Goal: Task Accomplishment & Management: Use online tool/utility

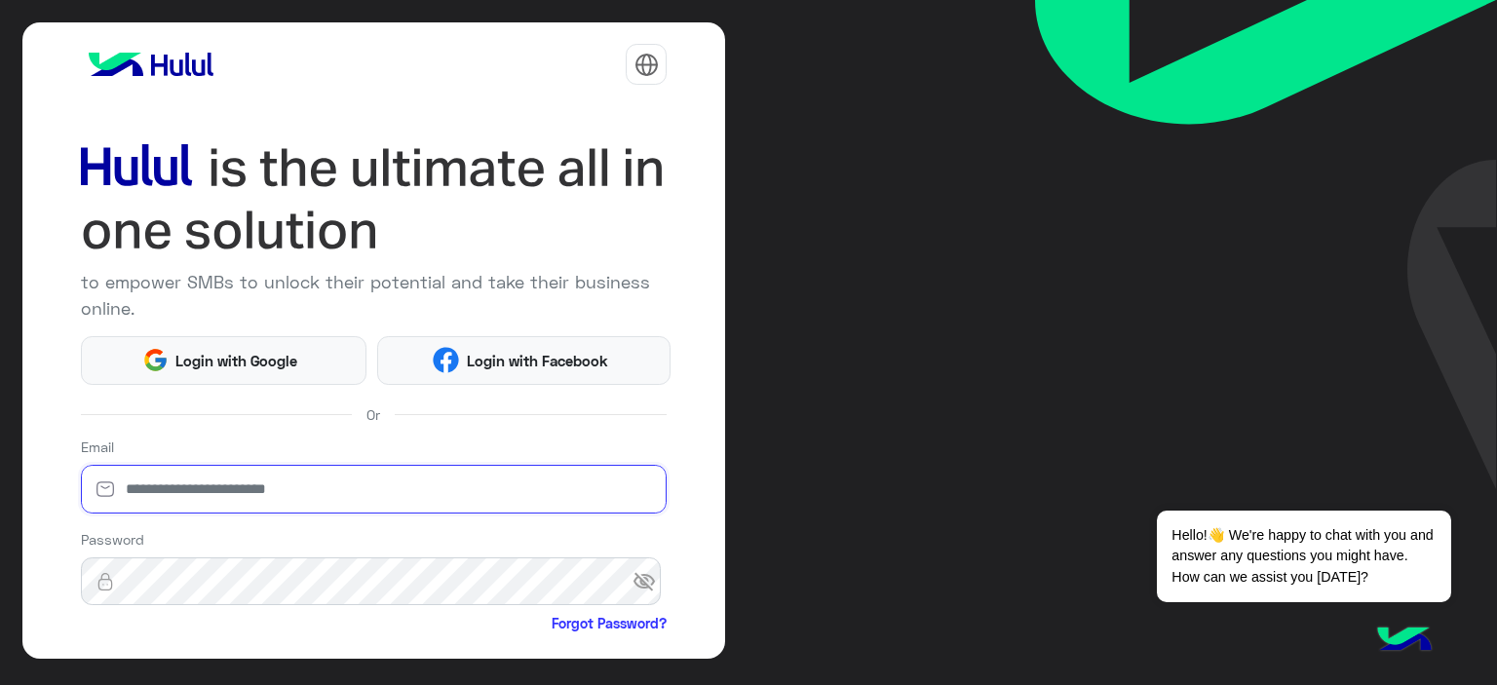
type input "**********"
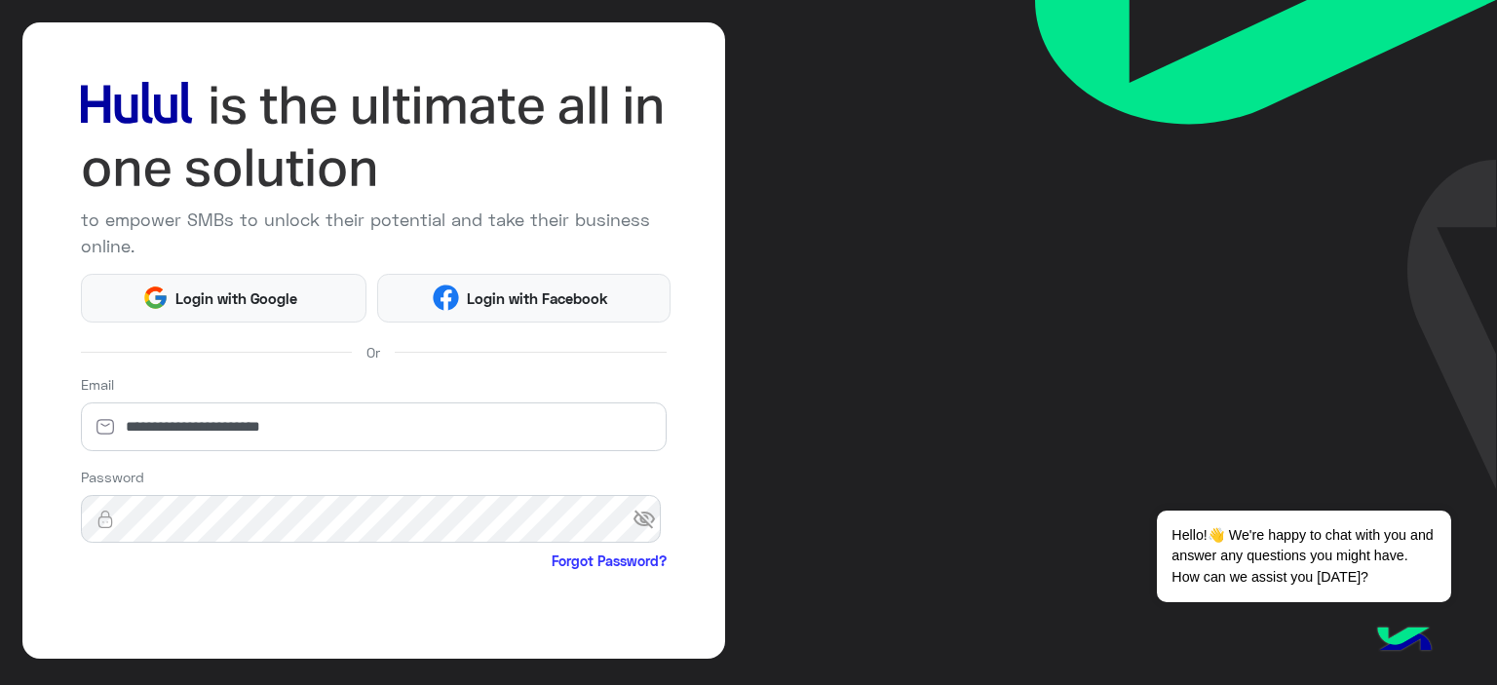
scroll to position [164, 0]
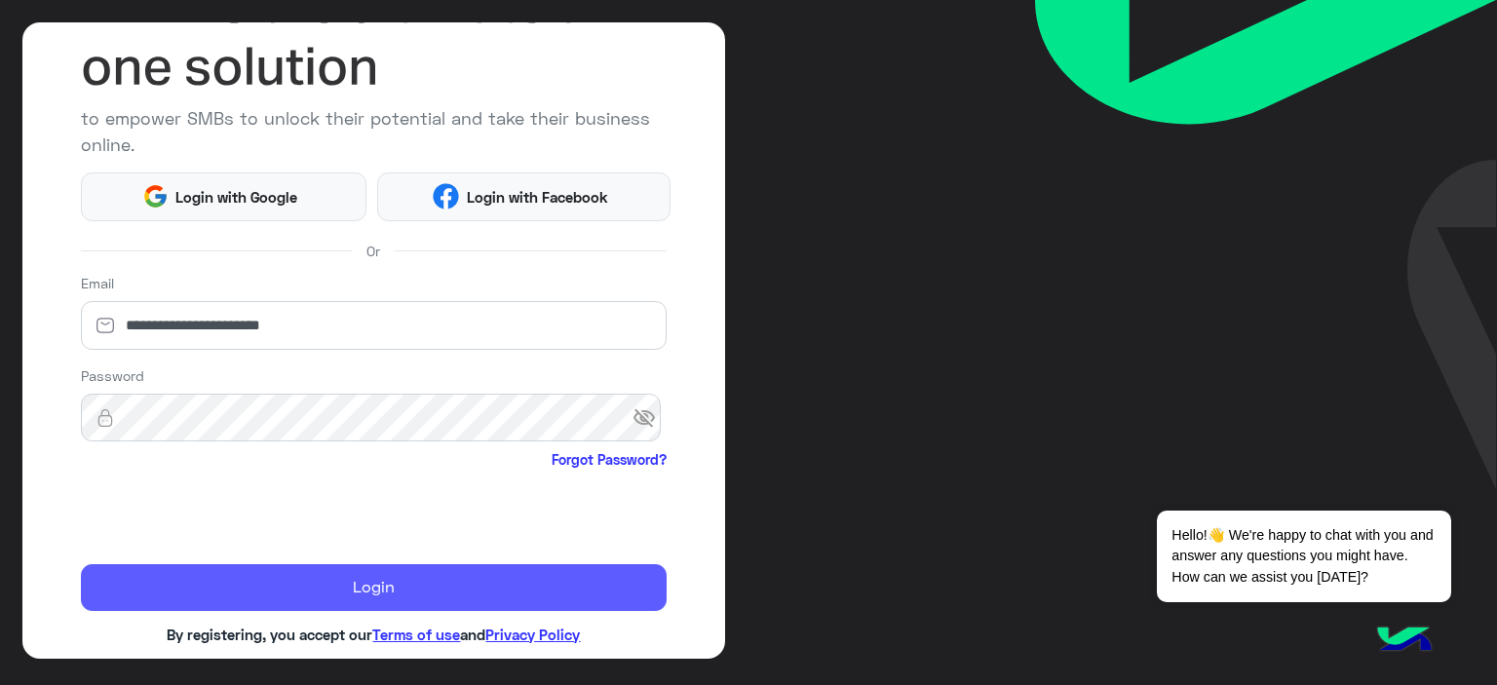
click at [292, 596] on button "Login" at bounding box center [374, 587] width 587 height 47
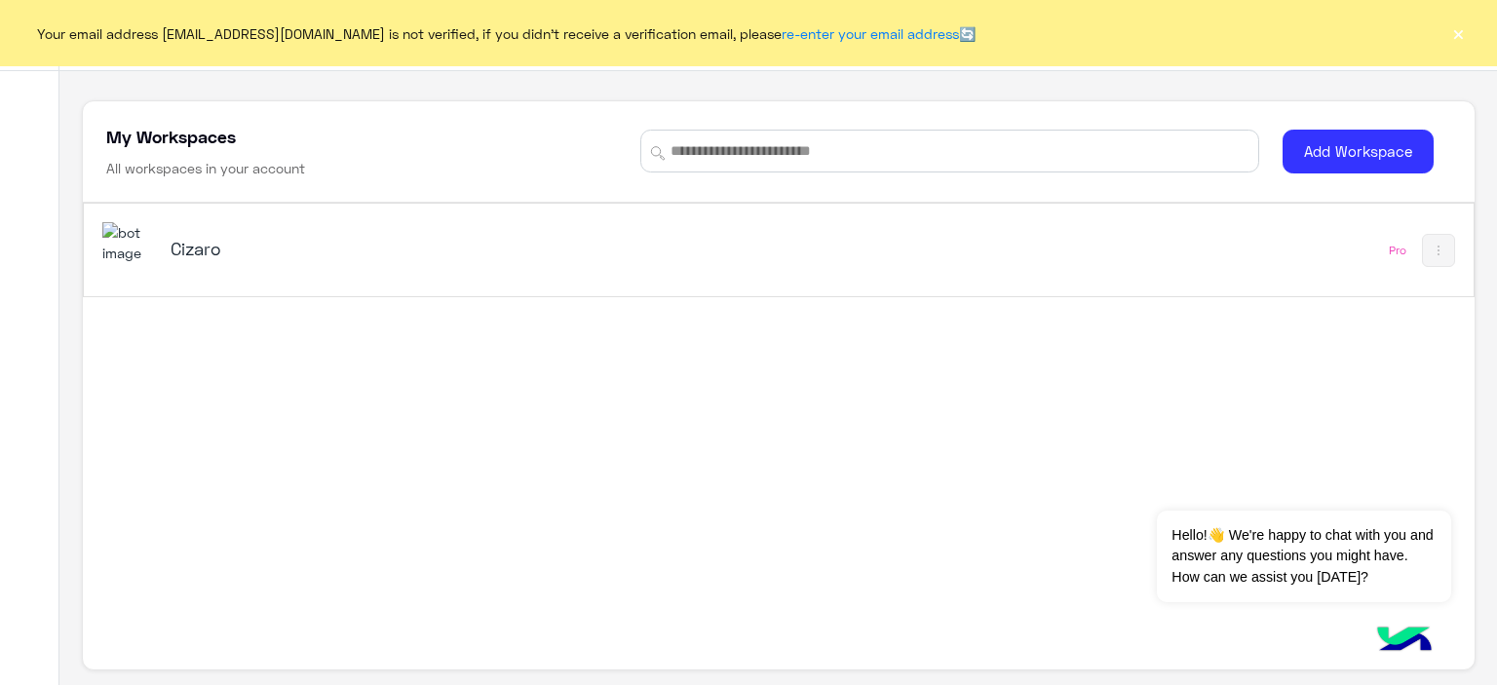
click at [257, 264] on div "Cizaro" at bounding box center [508, 250] width 812 height 57
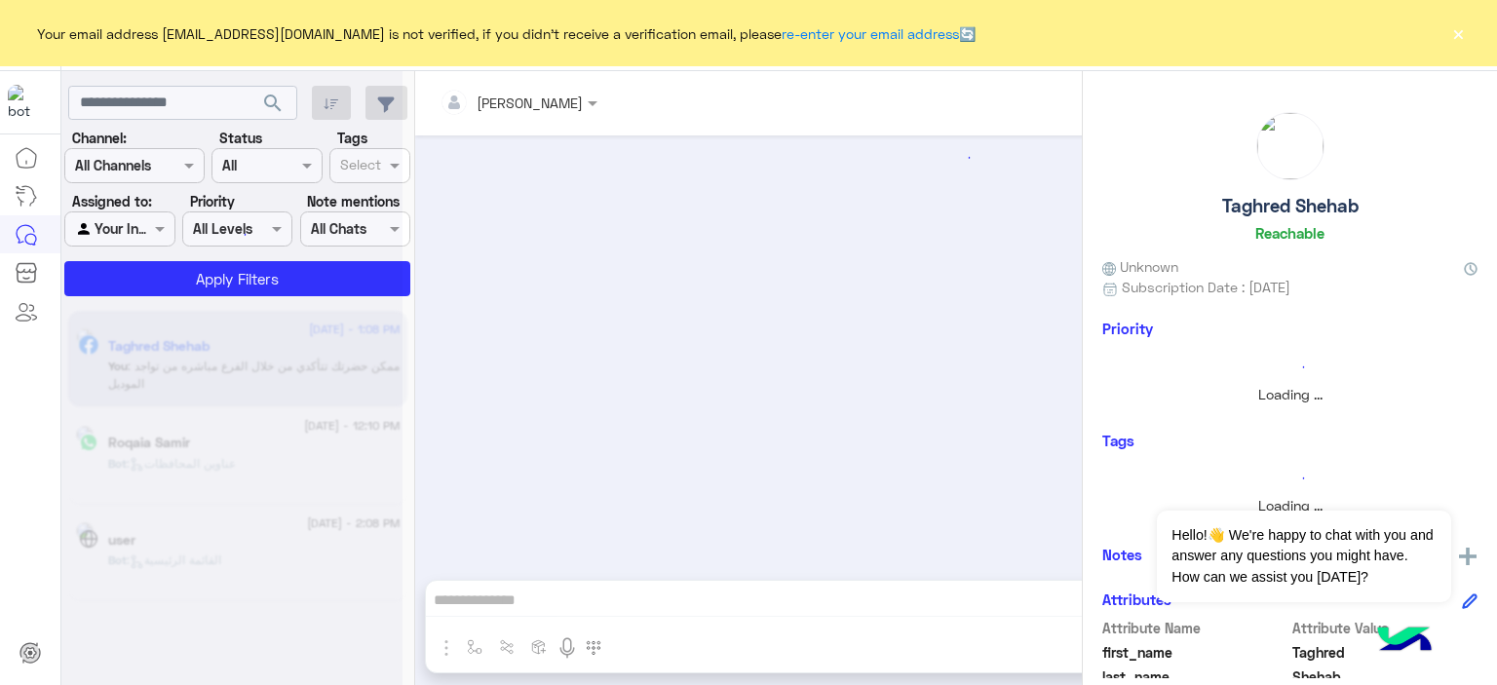
click at [1456, 31] on button "×" at bounding box center [1457, 32] width 19 height 19
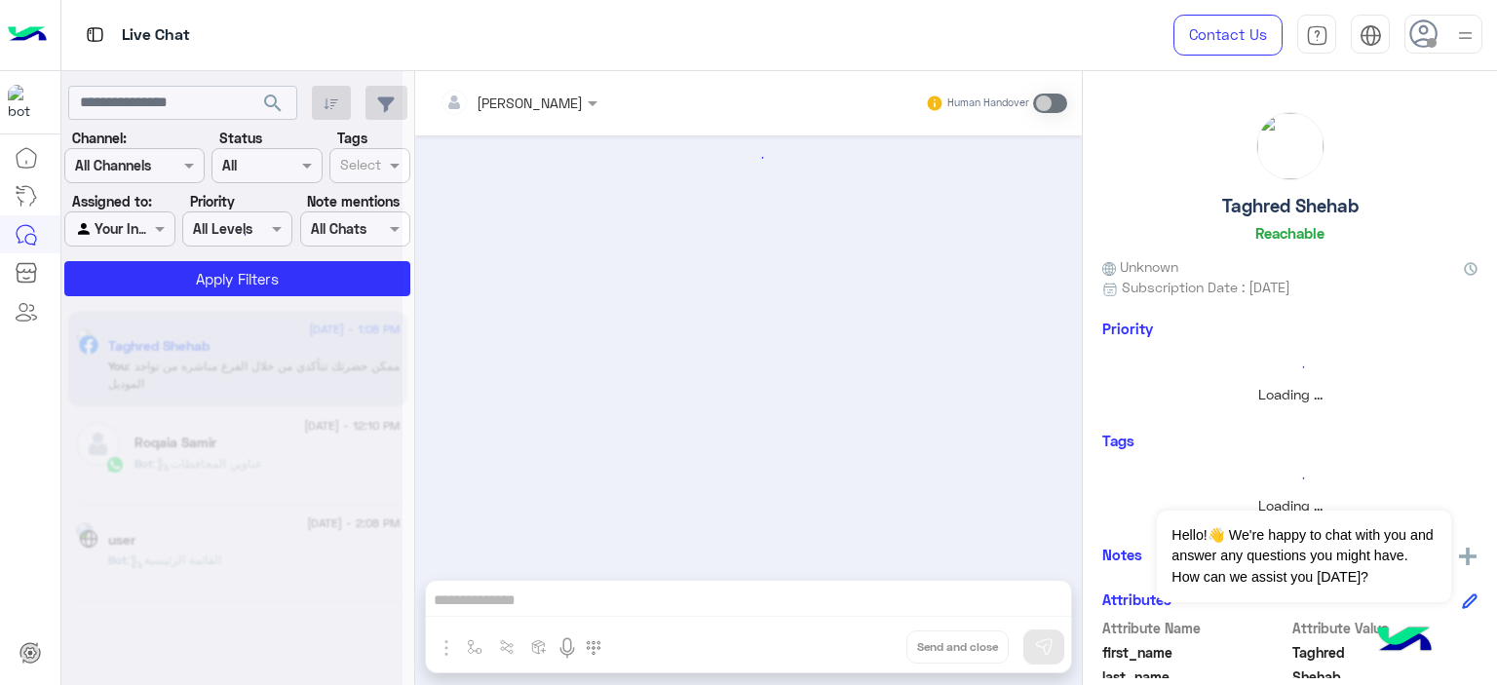
click at [1458, 30] on img at bounding box center [1465, 35] width 24 height 24
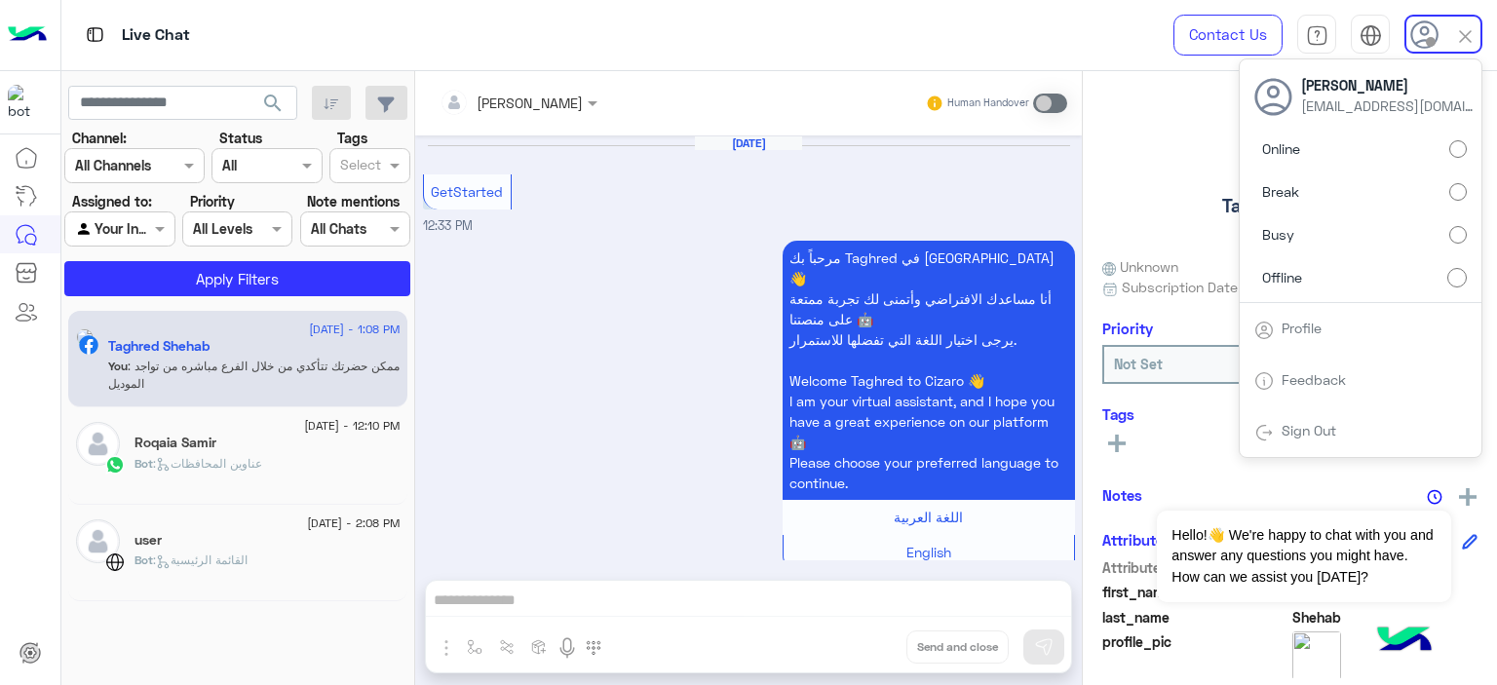
scroll to position [2063, 0]
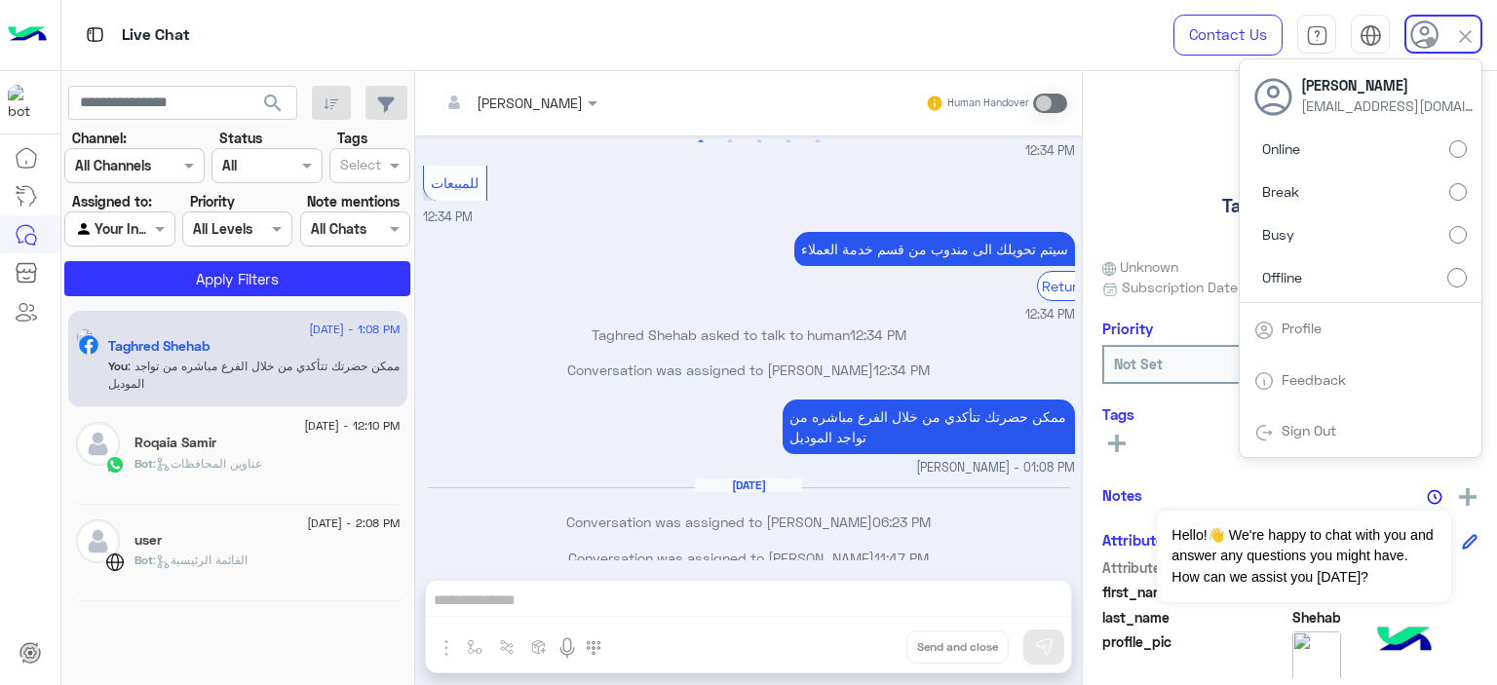
click at [1365, 189] on label "Break" at bounding box center [1360, 191] width 212 height 35
click at [1441, 143] on label "Online" at bounding box center [1360, 149] width 212 height 35
click at [1462, 28] on img at bounding box center [1465, 36] width 22 height 22
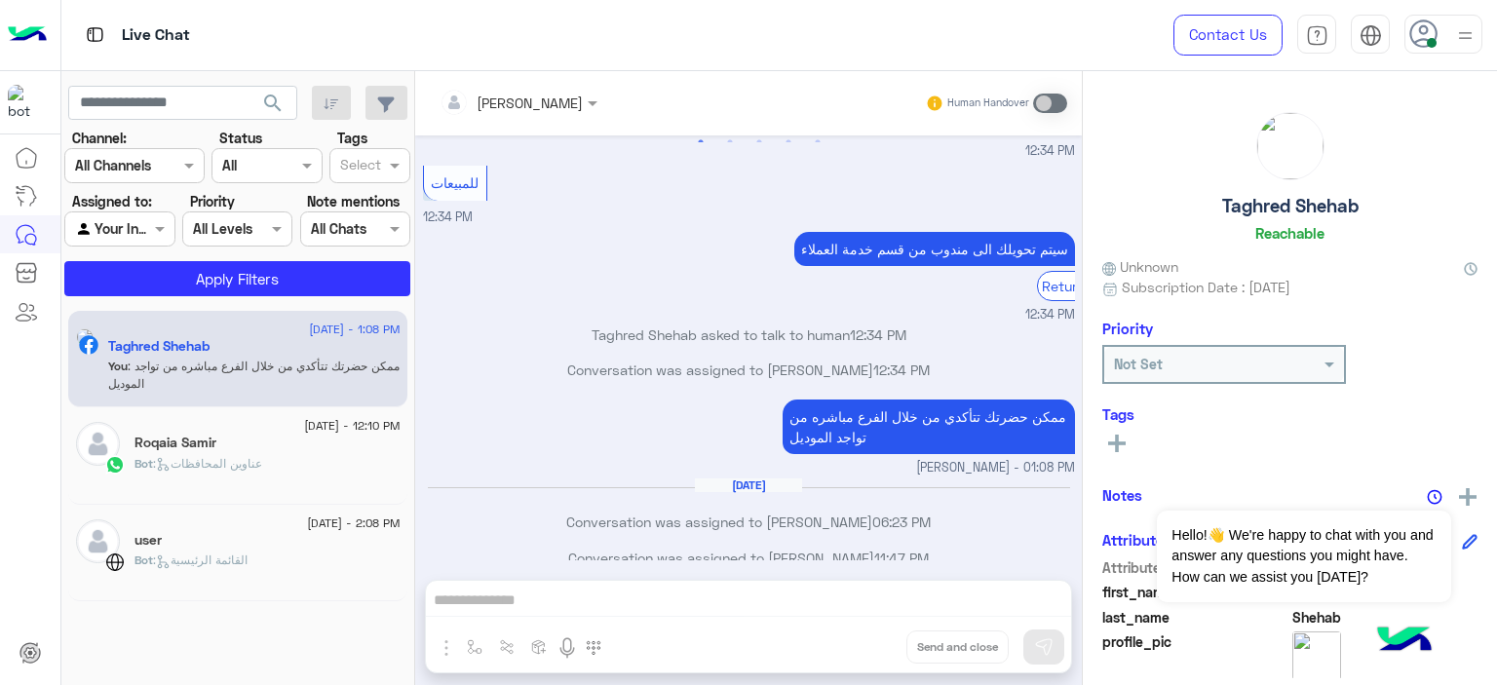
click at [1456, 42] on img at bounding box center [1465, 35] width 24 height 24
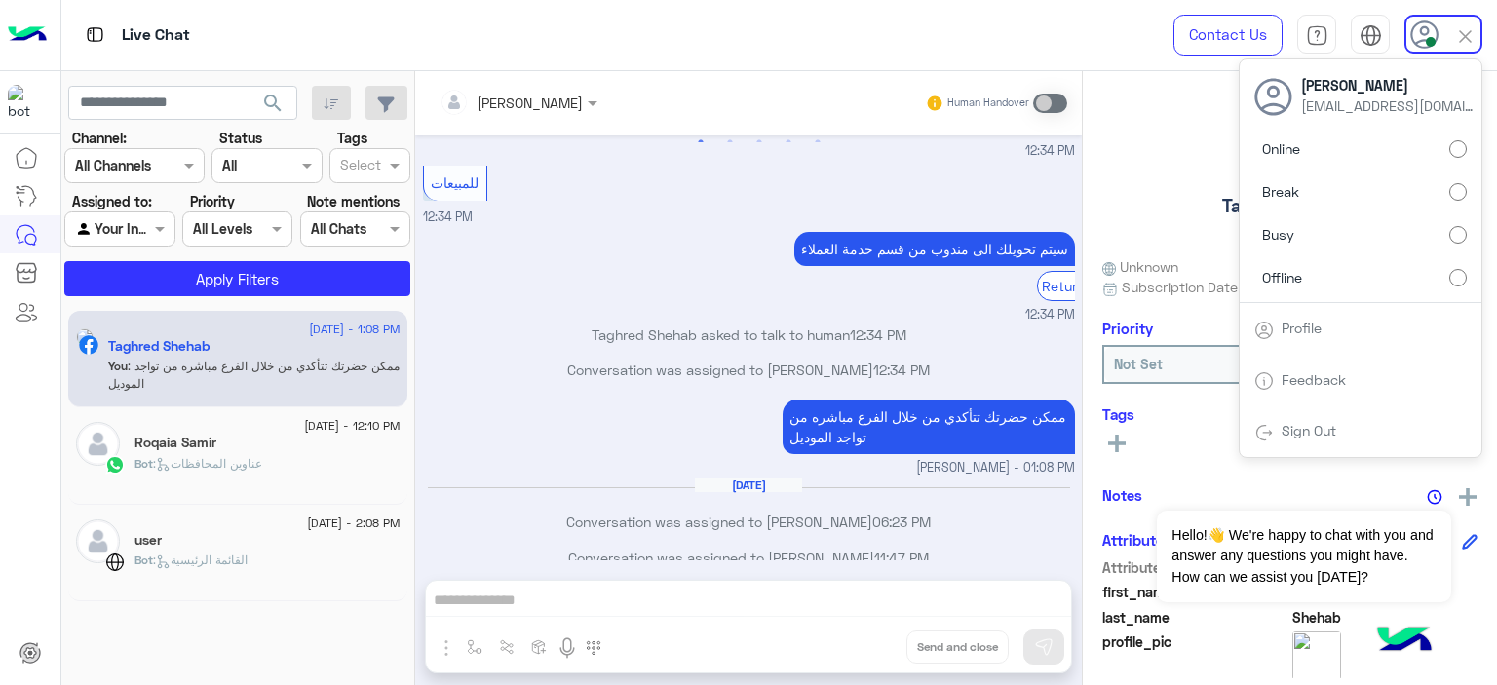
click at [1475, 36] on img at bounding box center [1465, 36] width 22 height 22
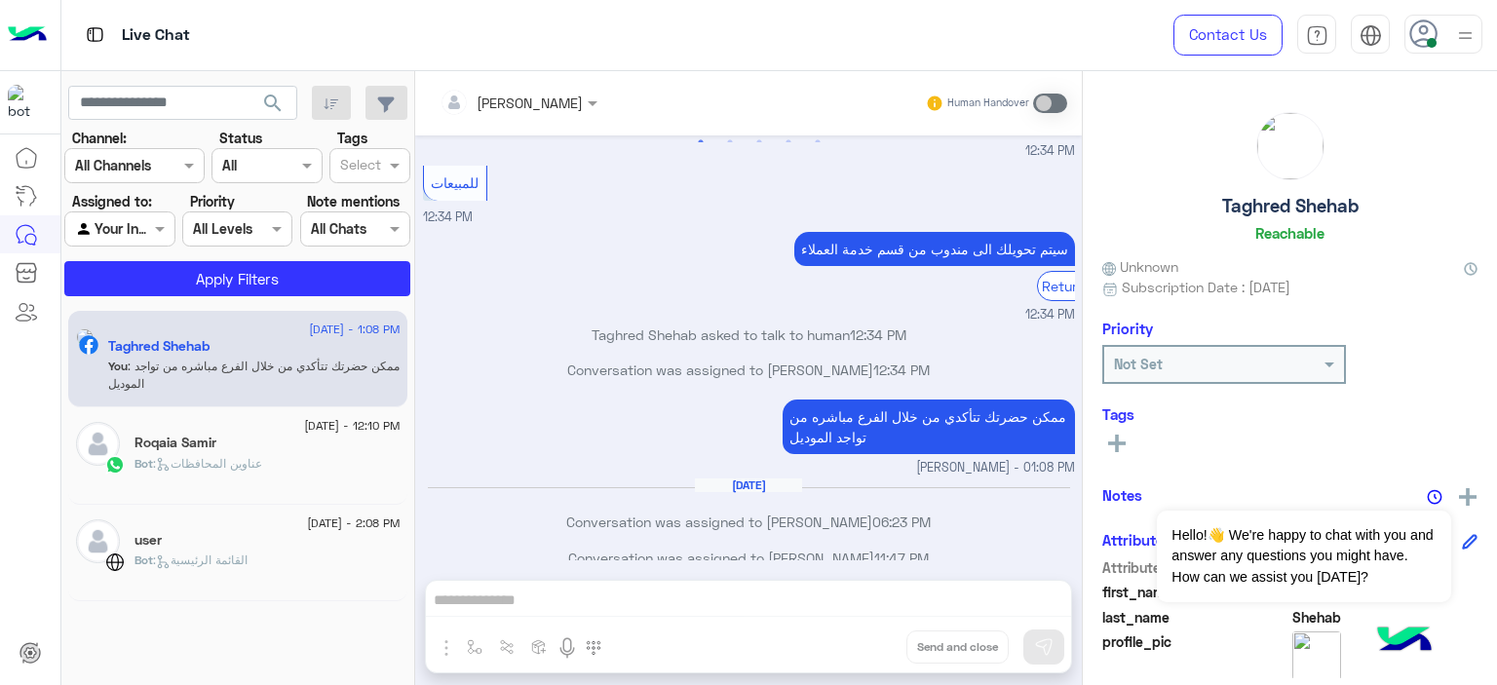
click at [1454, 29] on img at bounding box center [1465, 35] width 24 height 24
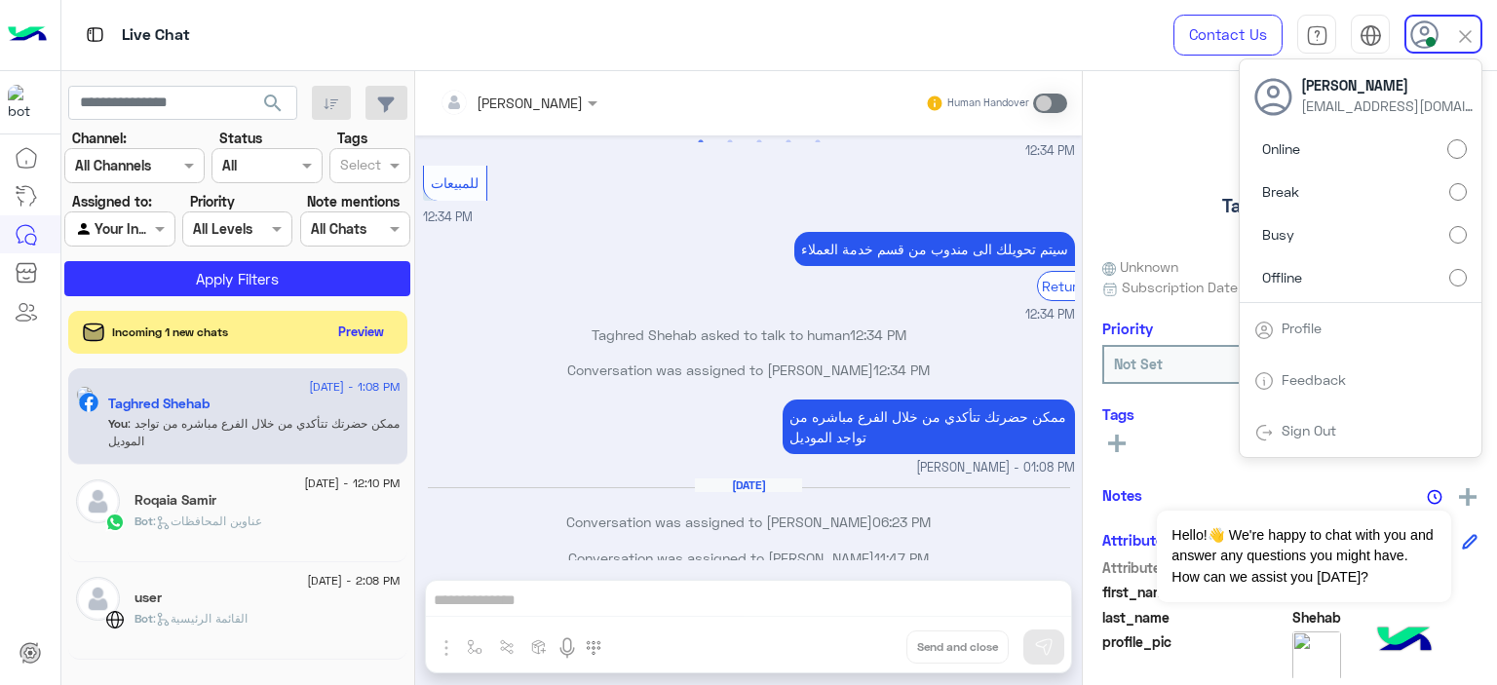
click at [1462, 33] on img at bounding box center [1465, 36] width 22 height 22
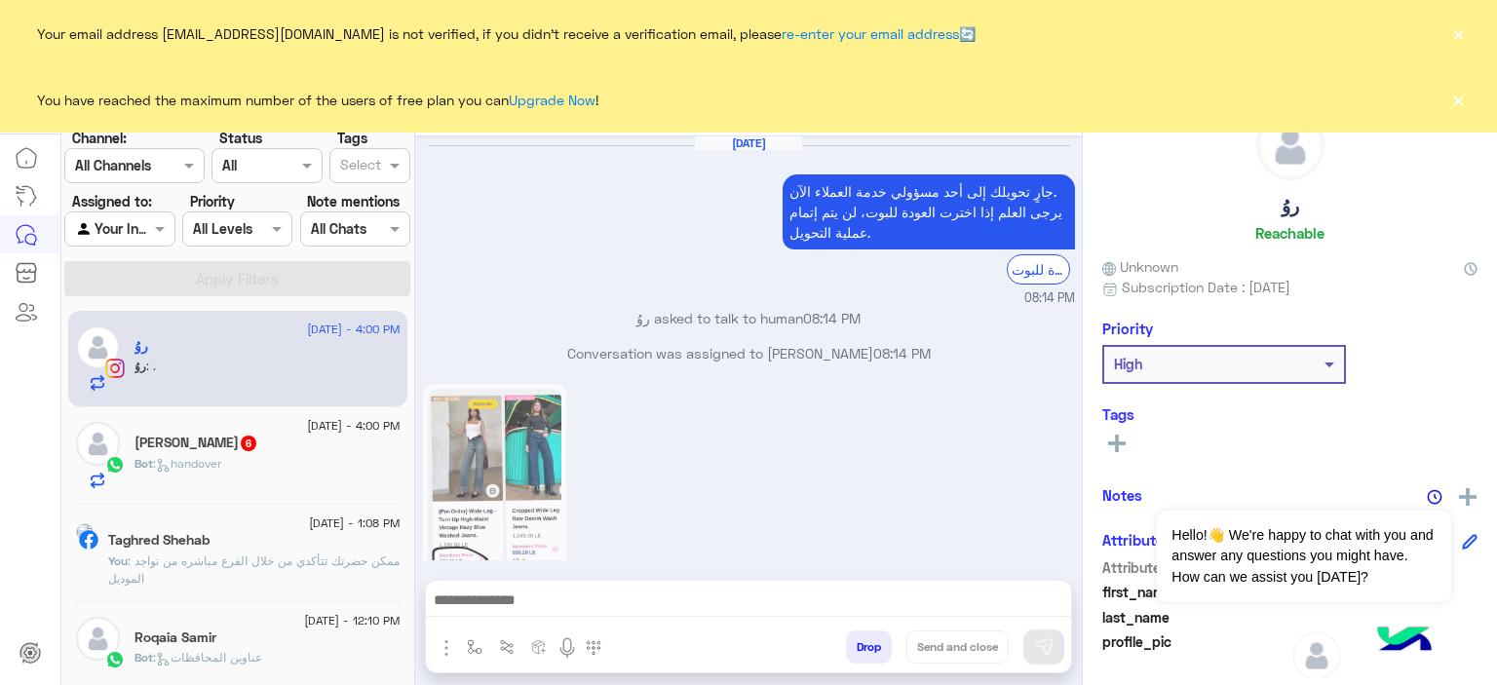
scroll to position [2861, 0]
